Goal: Task Accomplishment & Management: Complete application form

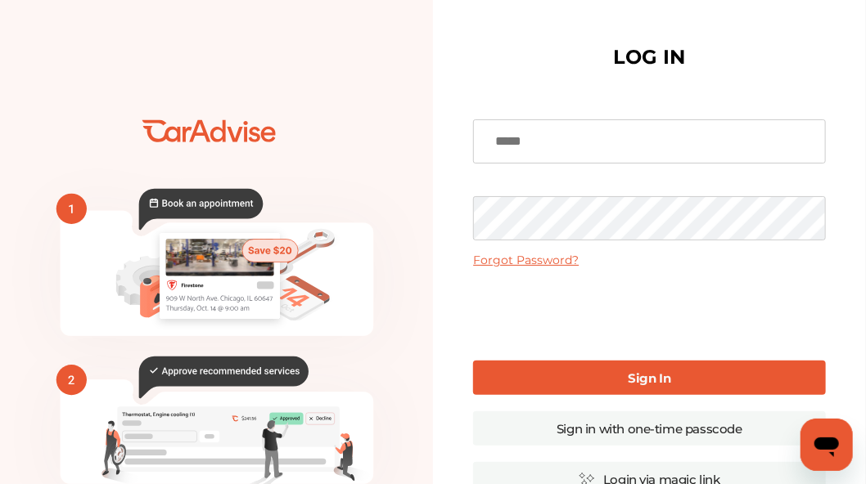
click at [552, 143] on input at bounding box center [649, 141] width 352 height 44
type input "**********"
click at [606, 375] on link "Sign In" at bounding box center [649, 378] width 352 height 34
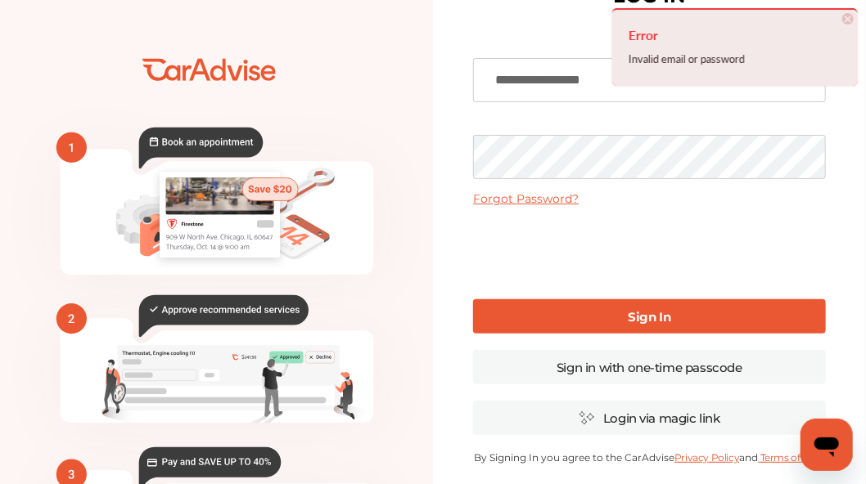
scroll to position [109, 0]
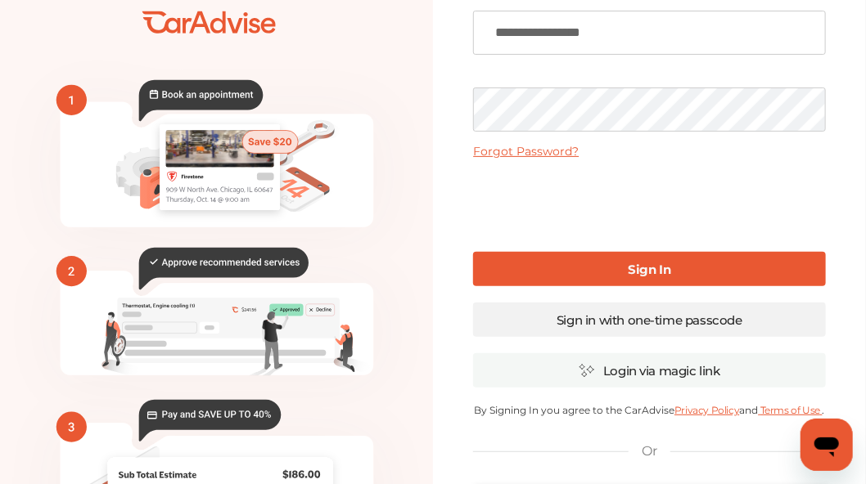
click at [633, 313] on link "Sign in with one-time passcode" at bounding box center [649, 320] width 352 height 34
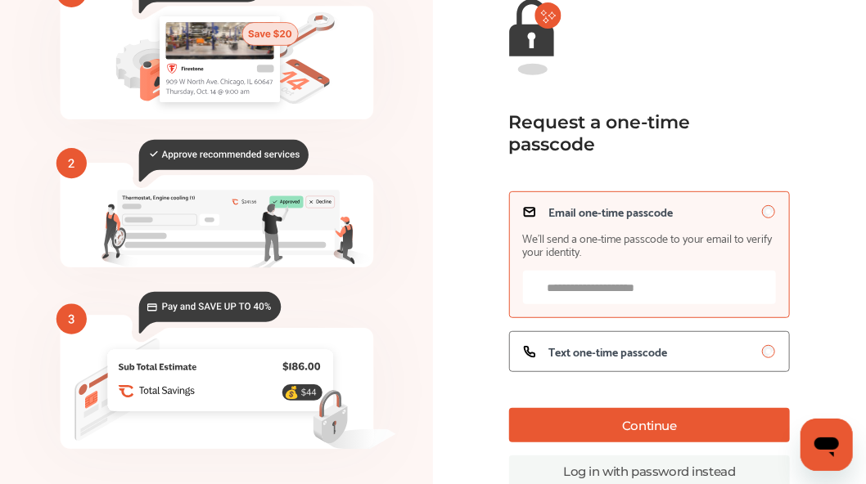
scroll to position [218, 0]
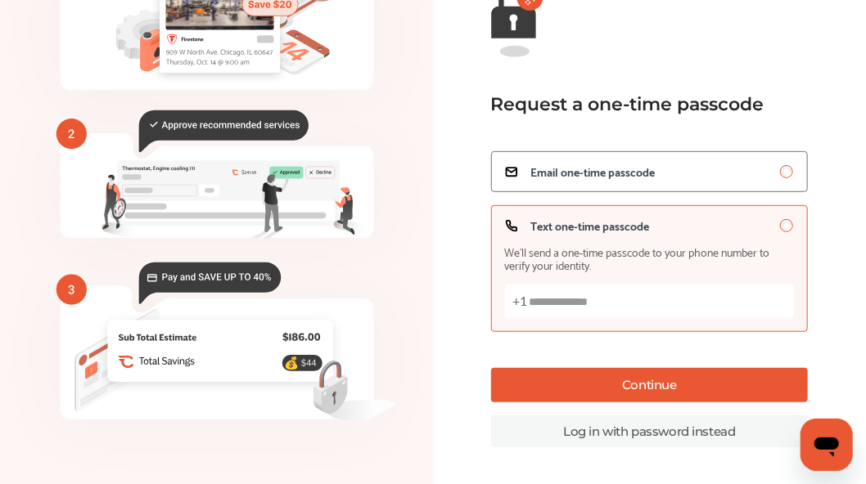
click at [642, 377] on button "Continue" at bounding box center [650, 385] width 318 height 34
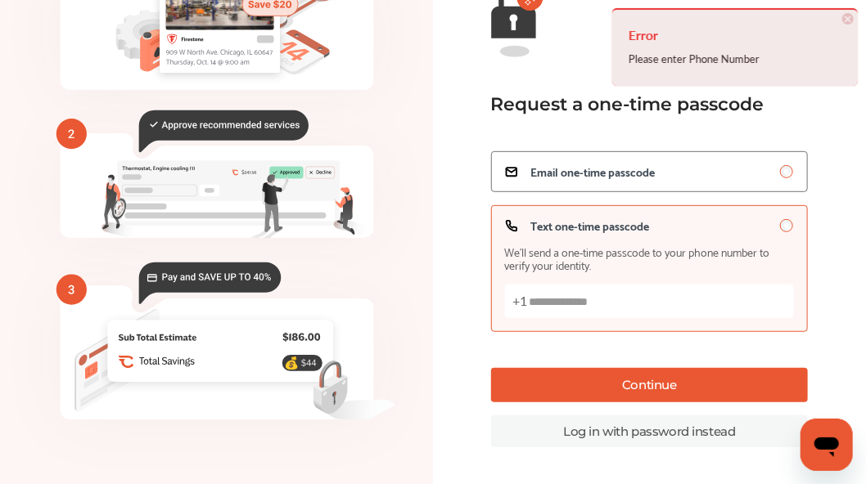
click at [846, 17] on span "×" at bounding box center [847, 18] width 11 height 11
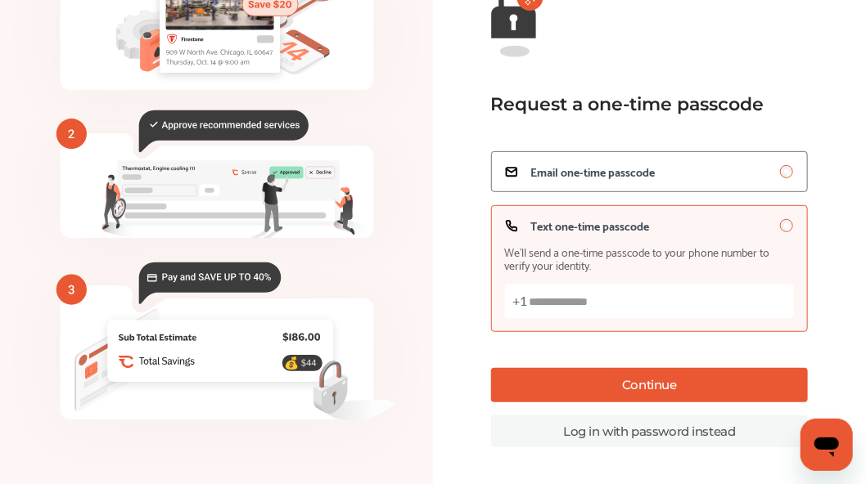
click at [523, 301] on input "Text one-time passcode We’ll send a one-time passcode to your phone number to v…" at bounding box center [650, 302] width 290 height 34
type input "**********"
click at [579, 383] on button "Continue" at bounding box center [650, 385] width 318 height 34
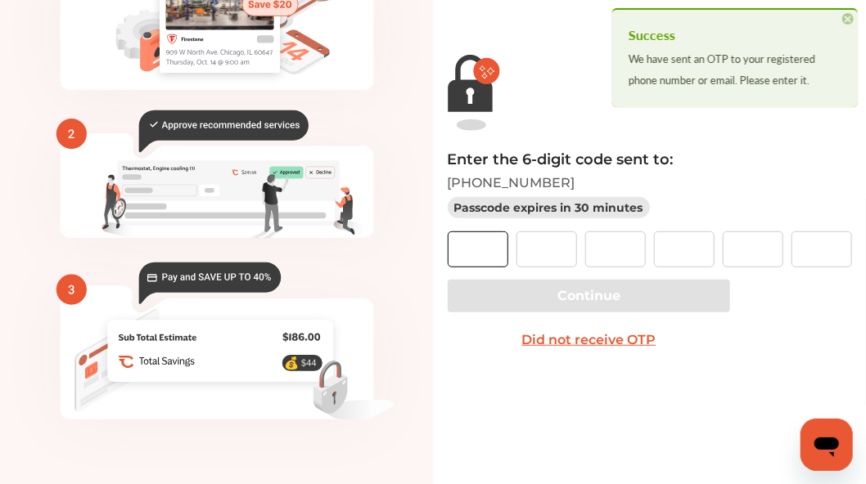
click at [484, 253] on input "text" at bounding box center [478, 250] width 61 height 36
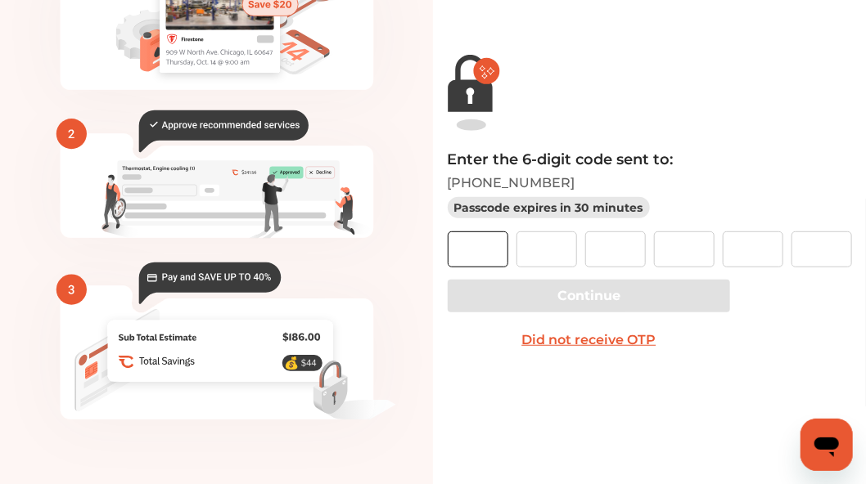
type input "*"
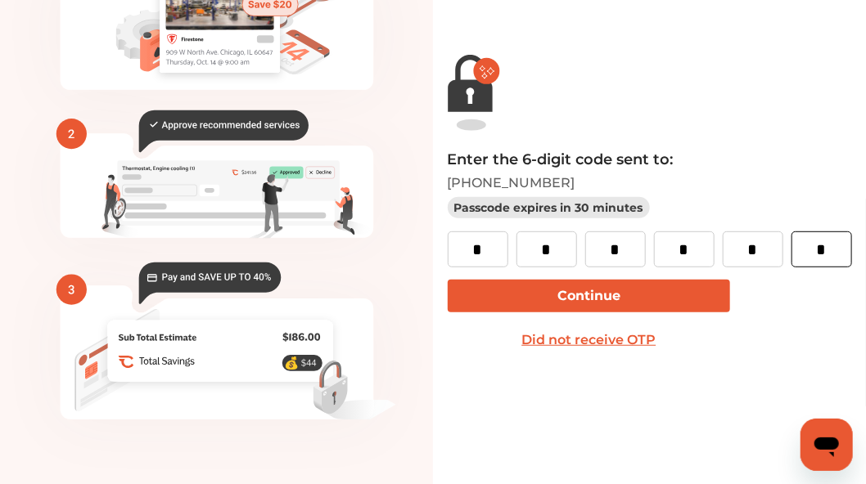
type input "*"
click at [605, 286] on button "Continue" at bounding box center [589, 296] width 283 height 33
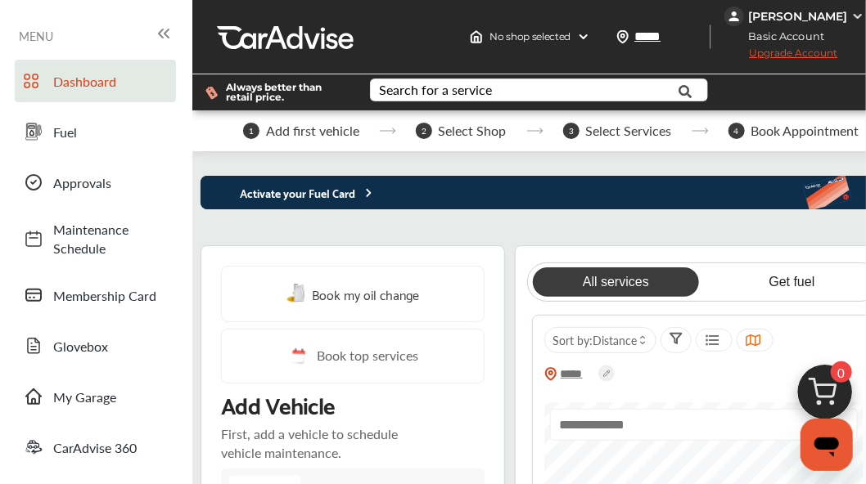
click at [609, 279] on link "All services" at bounding box center [616, 282] width 167 height 29
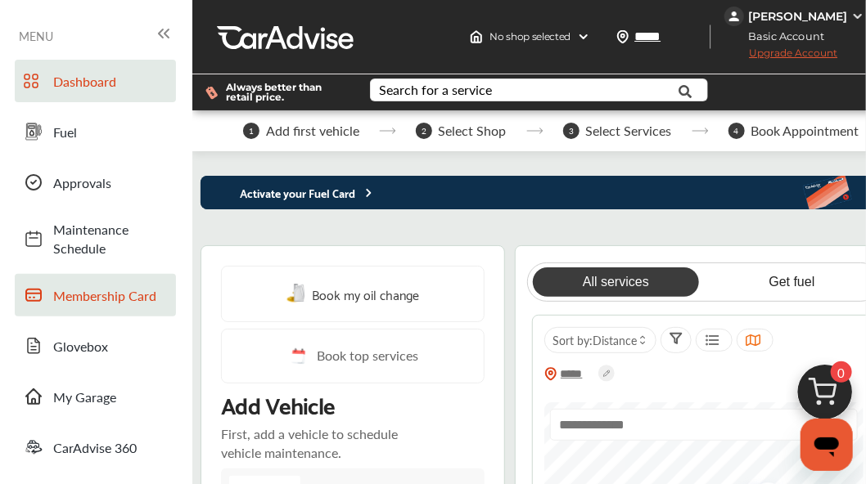
click at [97, 287] on span "Membership Card" at bounding box center [110, 295] width 115 height 19
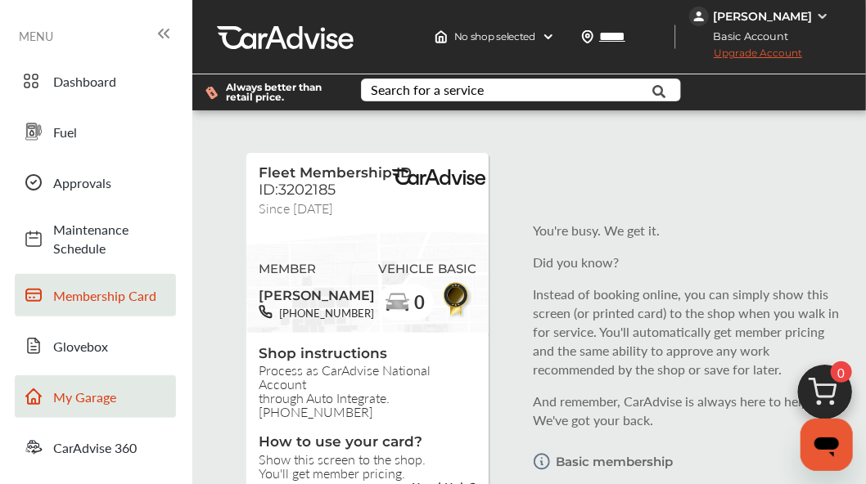
click at [75, 388] on span "My Garage" at bounding box center [110, 397] width 115 height 19
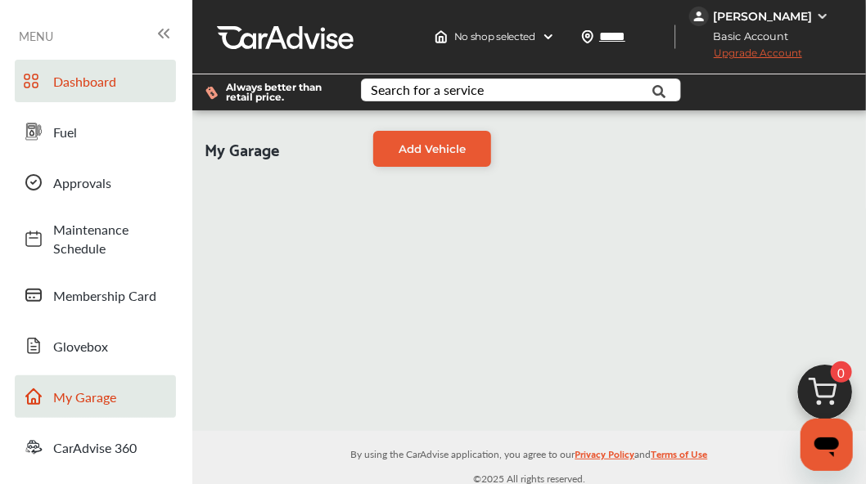
click at [98, 74] on span "Dashboard" at bounding box center [110, 81] width 115 height 19
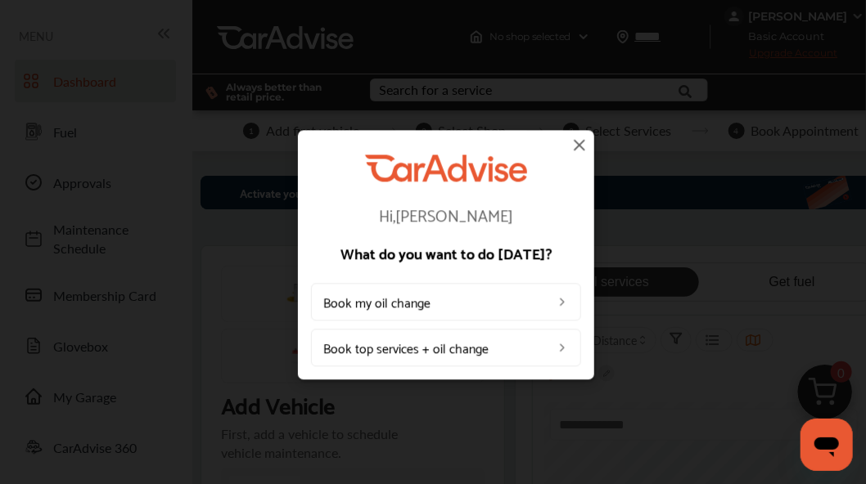
click at [557, 337] on link "Book top services + oil change" at bounding box center [446, 349] width 270 height 38
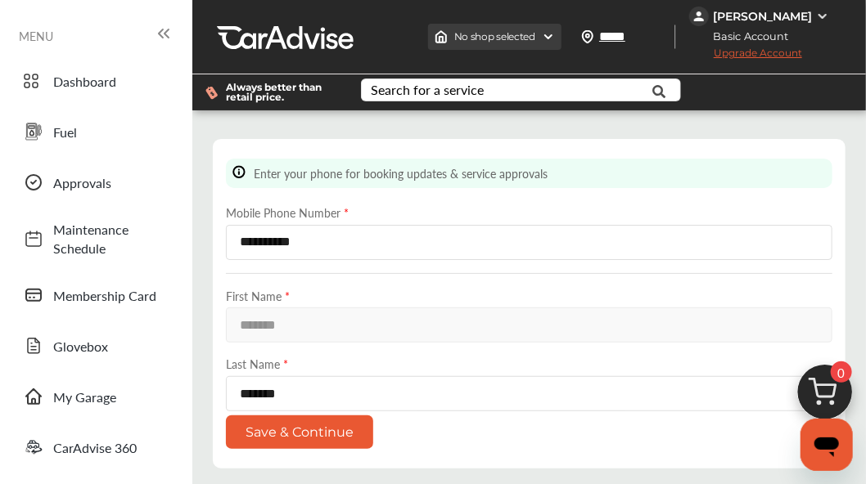
click at [543, 33] on img at bounding box center [548, 36] width 13 height 13
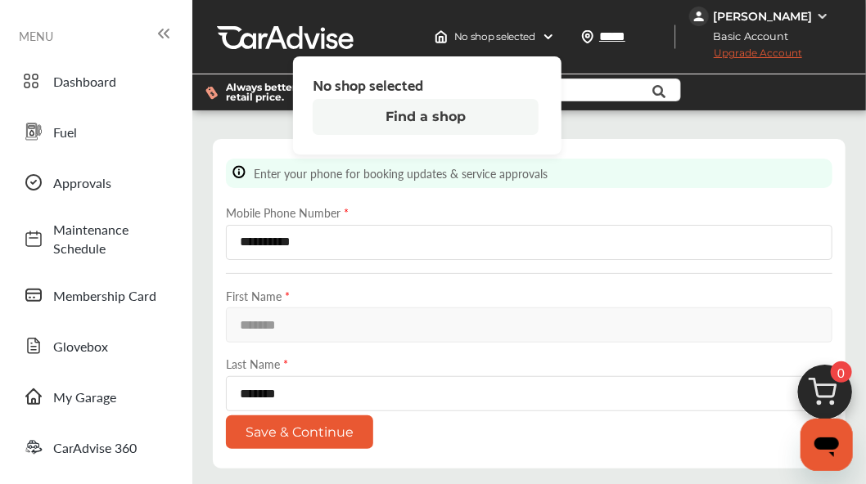
click at [436, 109] on button "Find a shop" at bounding box center [426, 117] width 226 height 36
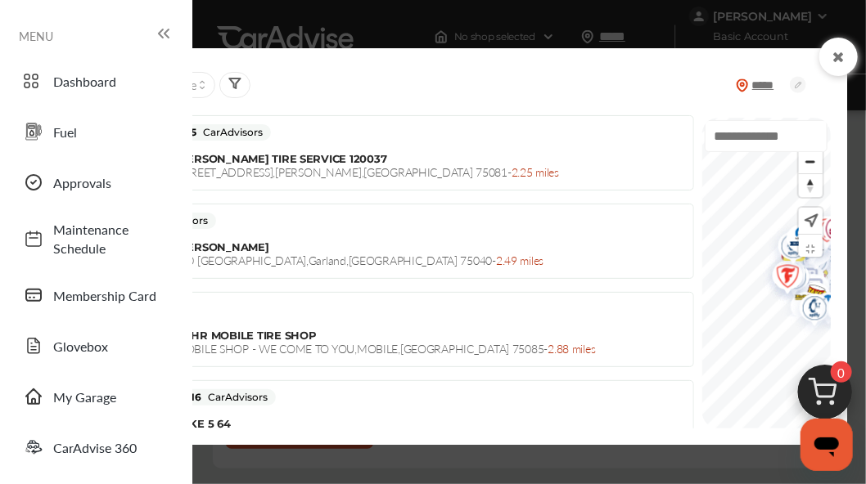
scroll to position [1522, 0]
click at [169, 26] on icon at bounding box center [164, 34] width 20 height 20
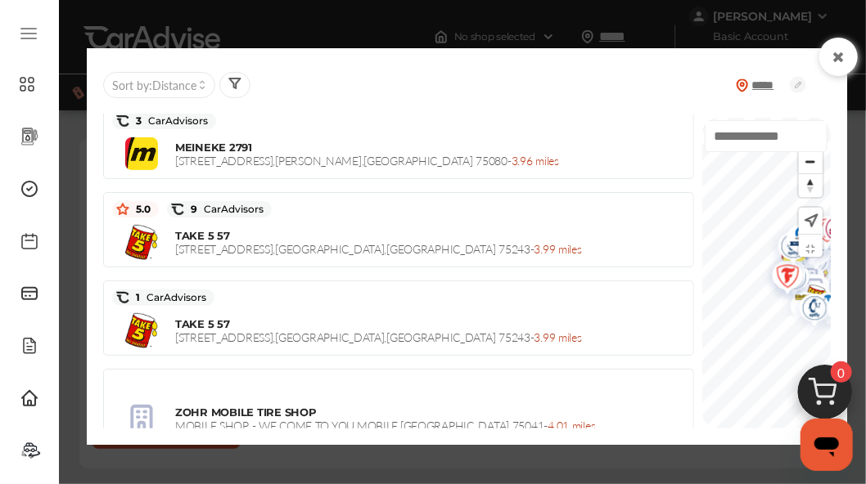
scroll to position [3542, 0]
click at [836, 56] on icon at bounding box center [839, 57] width 16 height 13
